Goal: Transaction & Acquisition: Purchase product/service

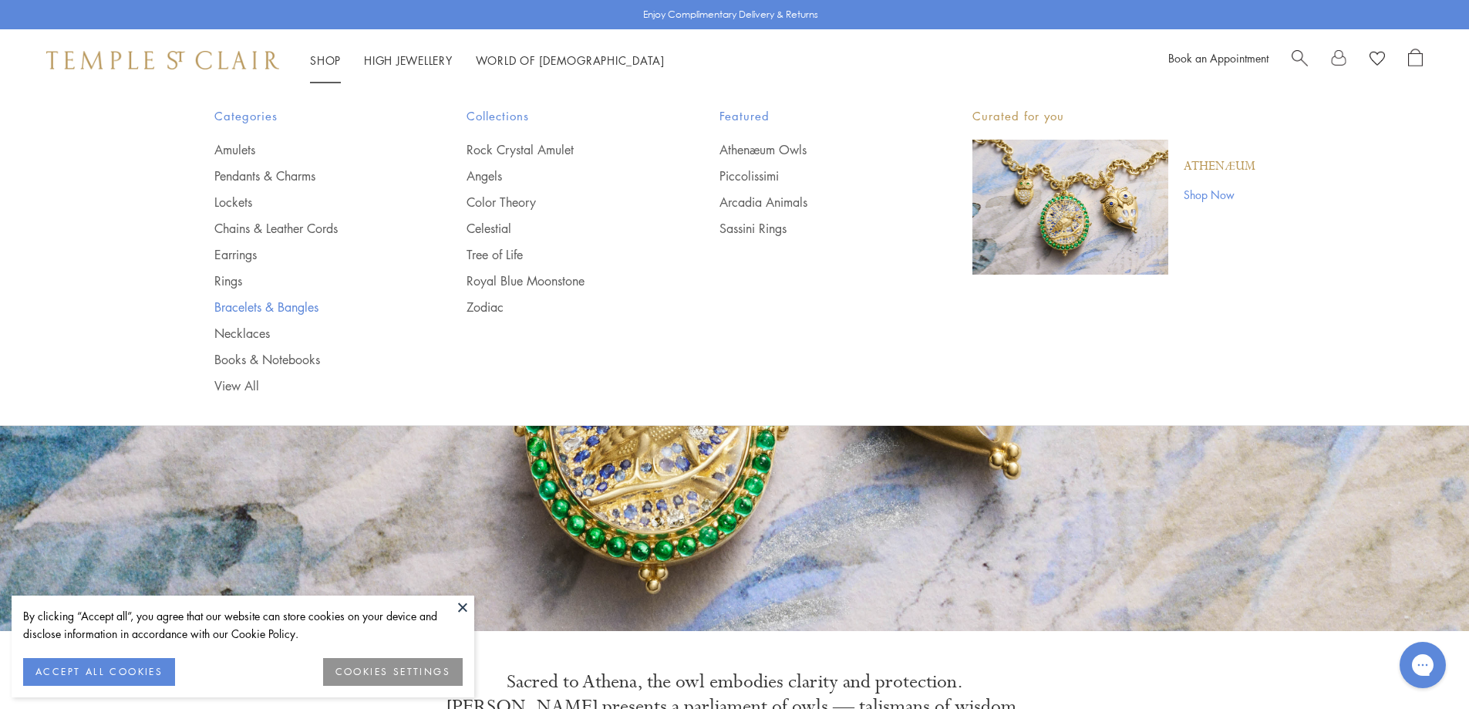
click at [228, 303] on link "Bracelets & Bangles" at bounding box center [309, 306] width 191 height 17
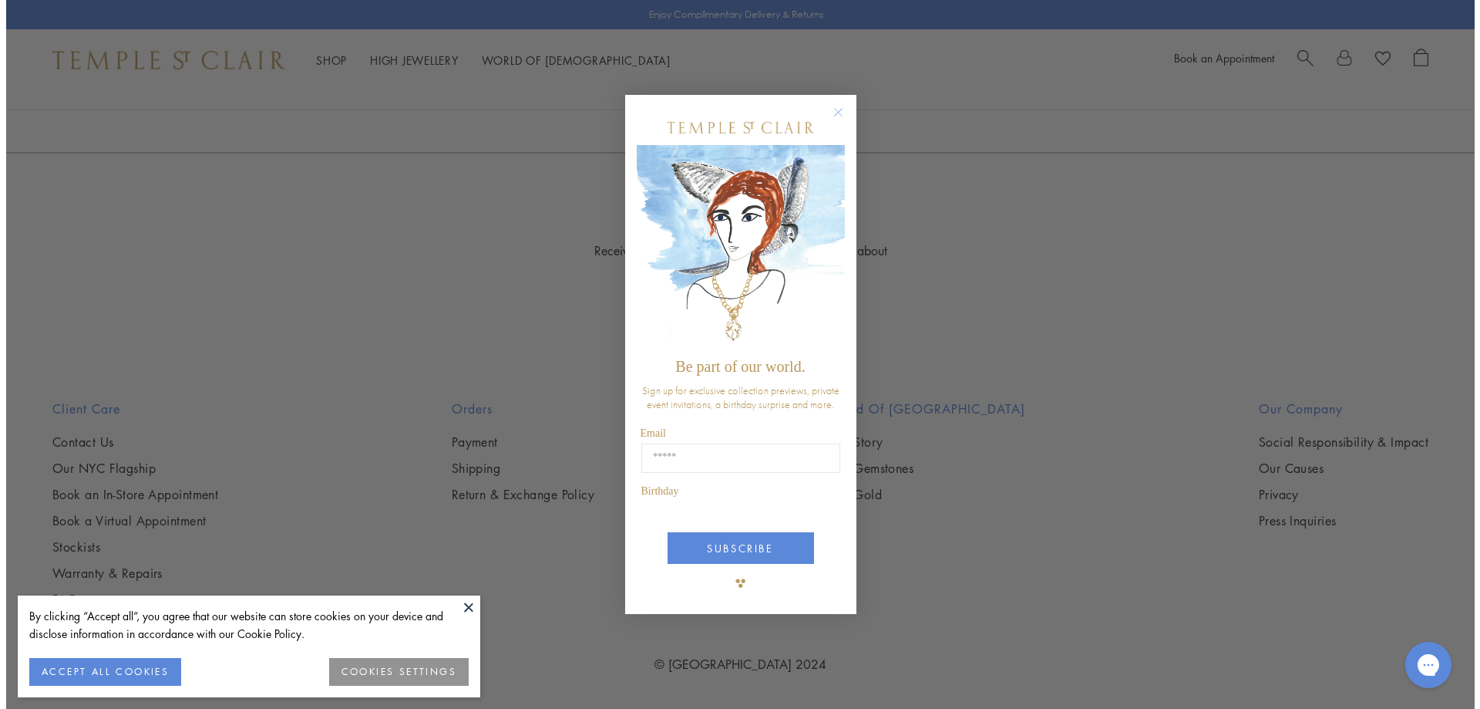
scroll to position [2170, 0]
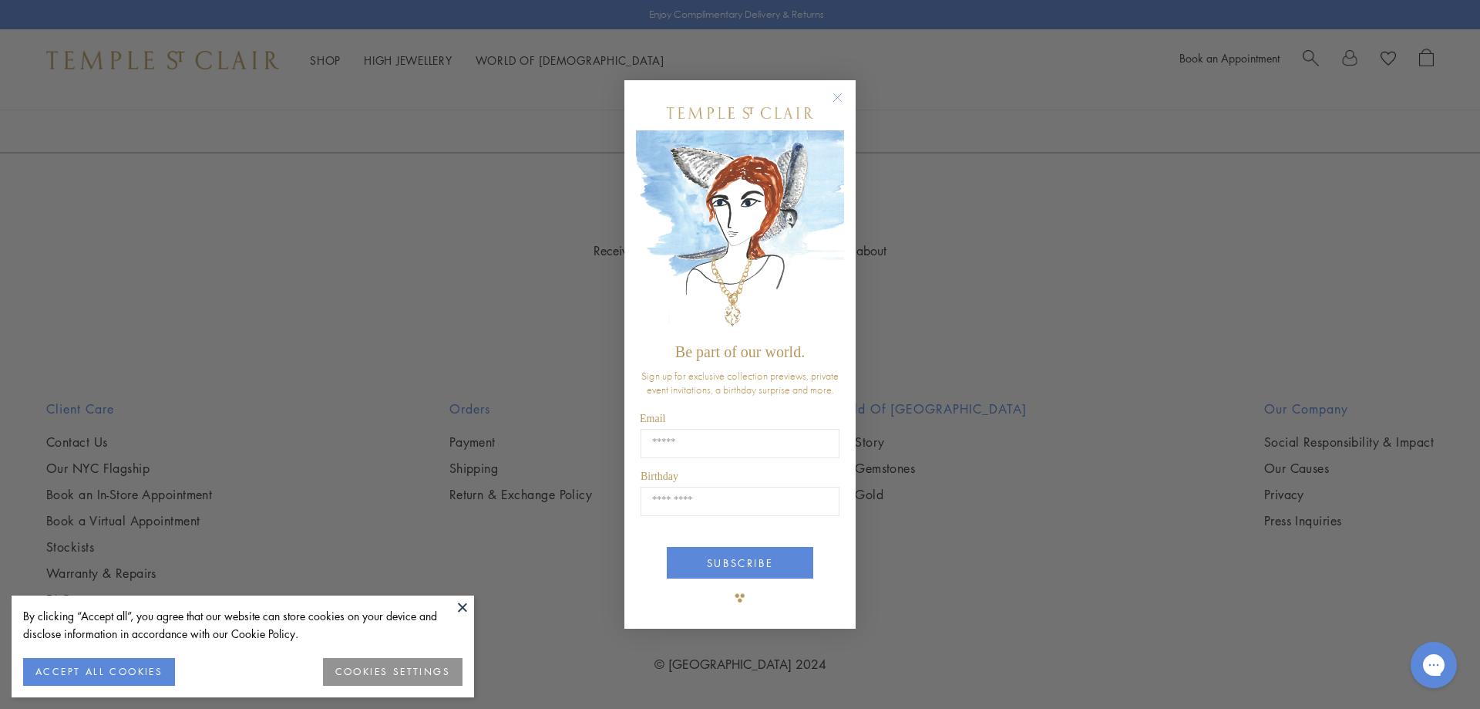
click at [839, 97] on circle "Close dialog" at bounding box center [838, 97] width 19 height 19
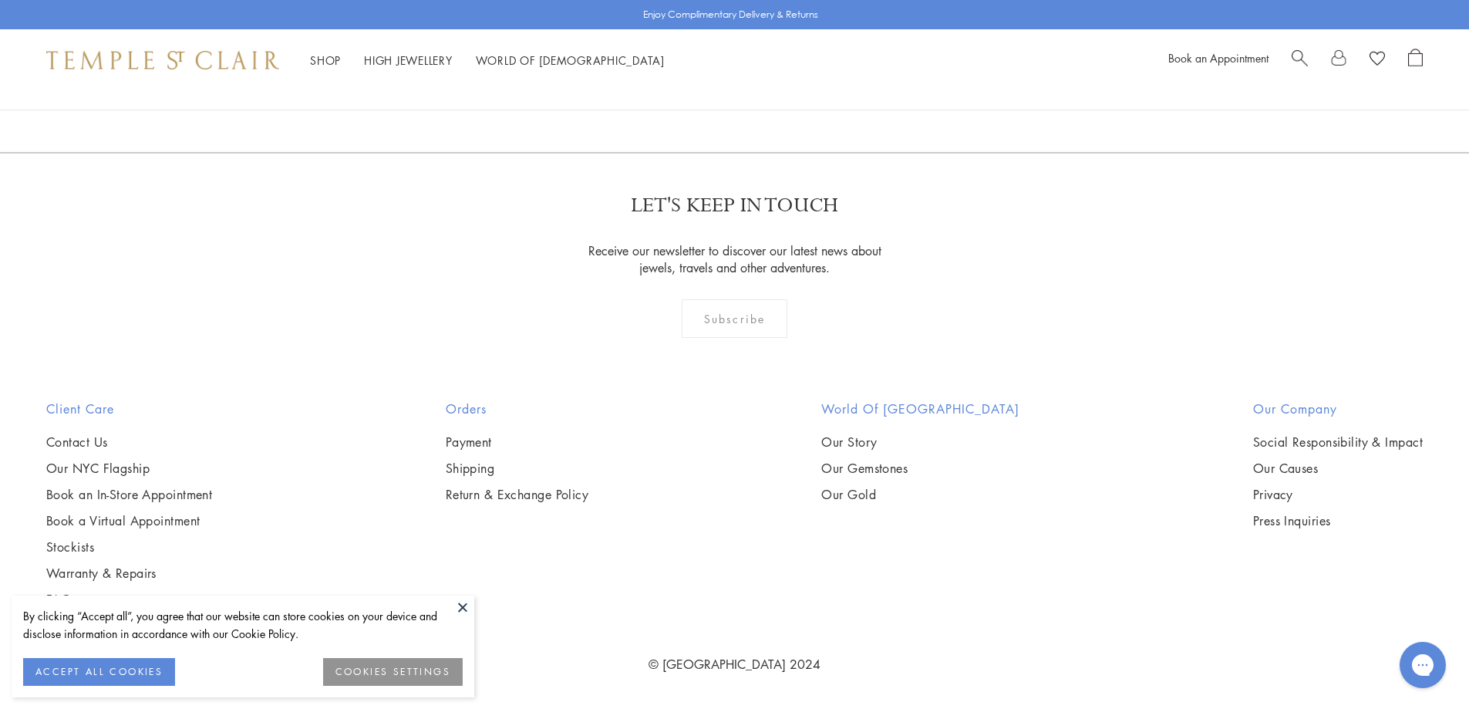
scroll to position [2853, 0]
click at [0, 0] on img at bounding box center [0, 0] width 0 height 0
